Goal: Find specific page/section: Find specific page/section

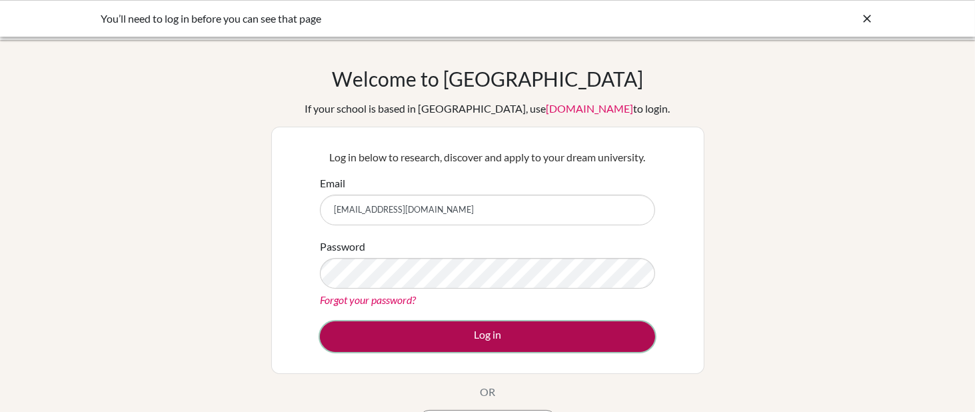
click at [467, 334] on button "Log in" at bounding box center [487, 336] width 335 height 31
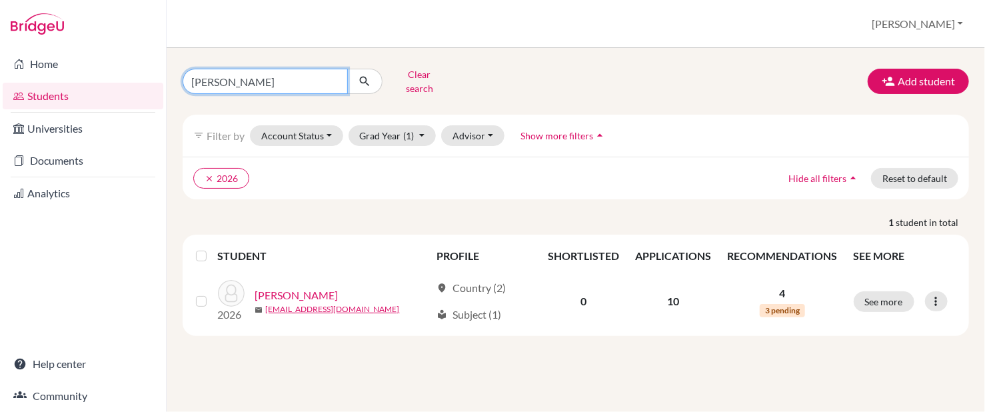
click at [332, 73] on input "[PERSON_NAME]" at bounding box center [265, 81] width 165 height 25
type input "[PERSON_NAME]"
click at [366, 75] on icon "submit" at bounding box center [364, 81] width 13 height 13
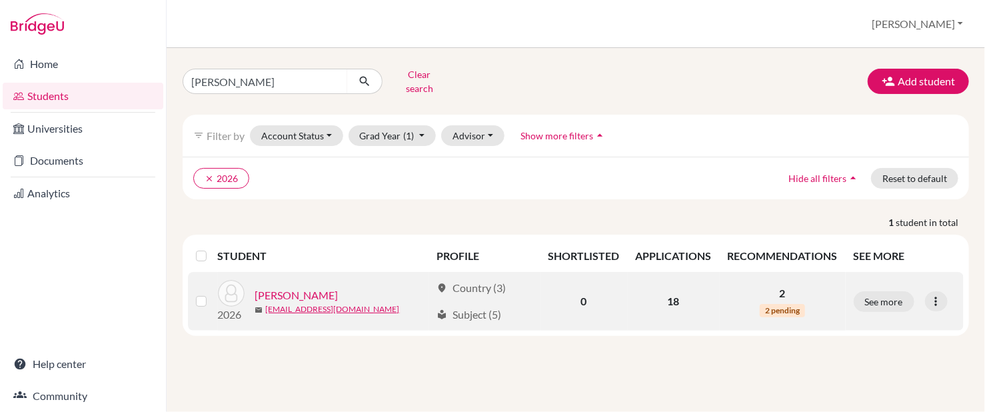
click at [287, 287] on link "[PERSON_NAME]" at bounding box center [296, 295] width 83 height 16
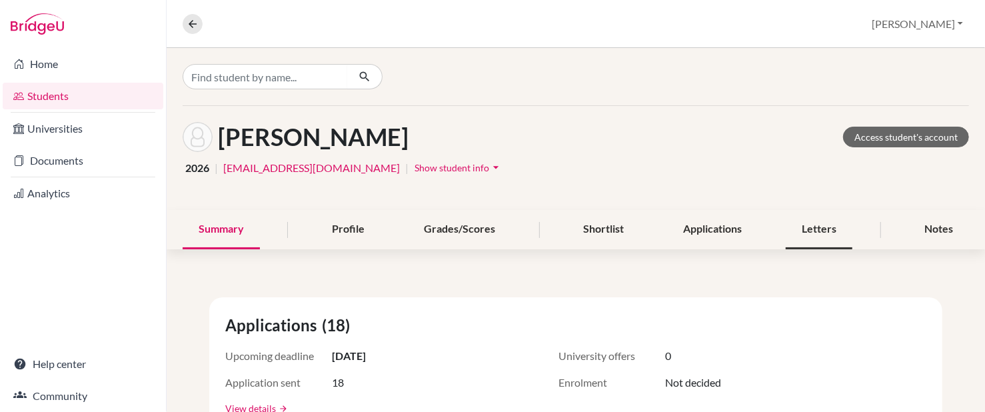
click at [807, 235] on div "Letters" at bounding box center [819, 229] width 67 height 39
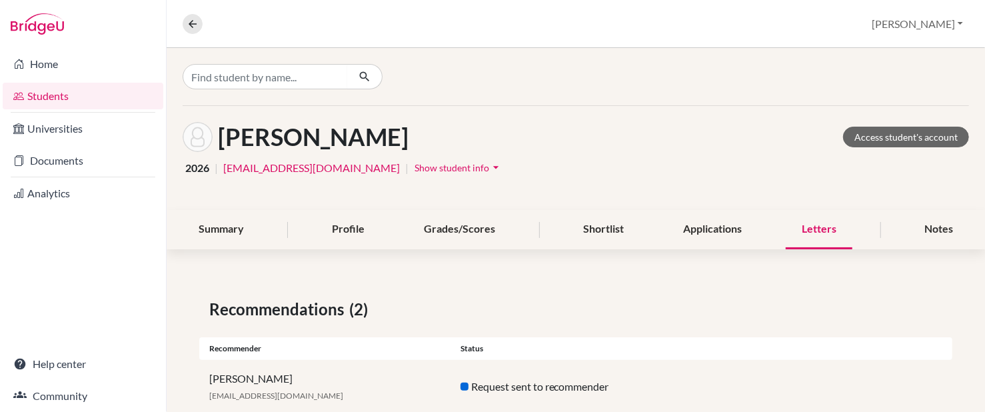
scroll to position [85, 0]
